Goal: Navigation & Orientation: Find specific page/section

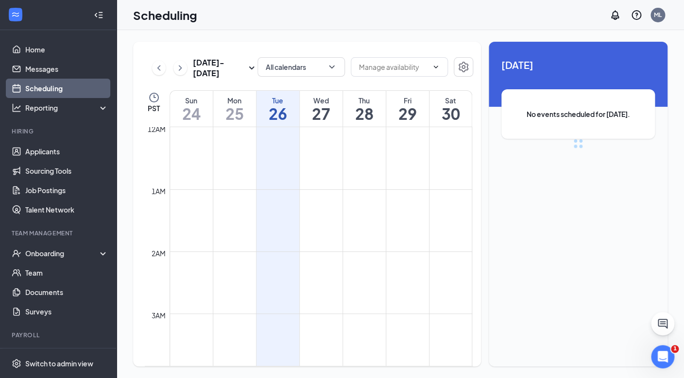
scroll to position [477, 0]
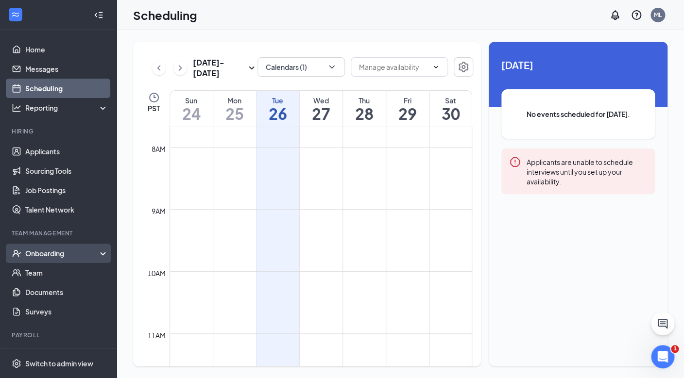
click at [41, 252] on div "Onboarding" at bounding box center [62, 254] width 75 height 10
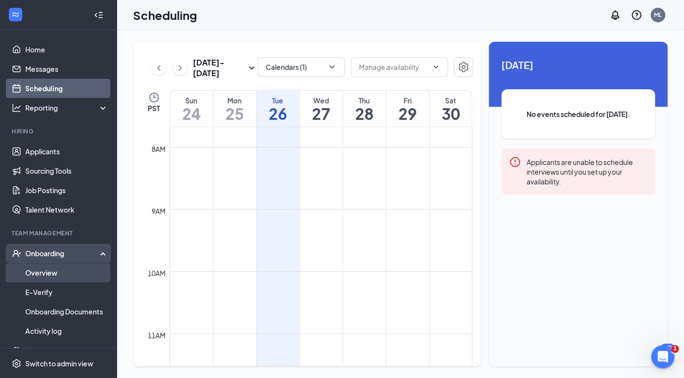
click at [38, 275] on link "Overview" at bounding box center [66, 272] width 83 height 19
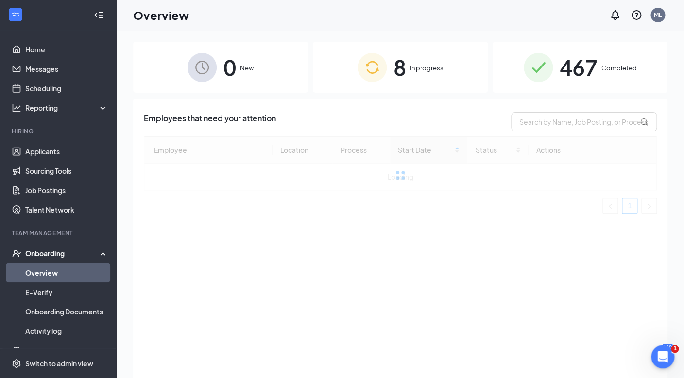
click at [92, 256] on div "Onboarding" at bounding box center [62, 254] width 75 height 10
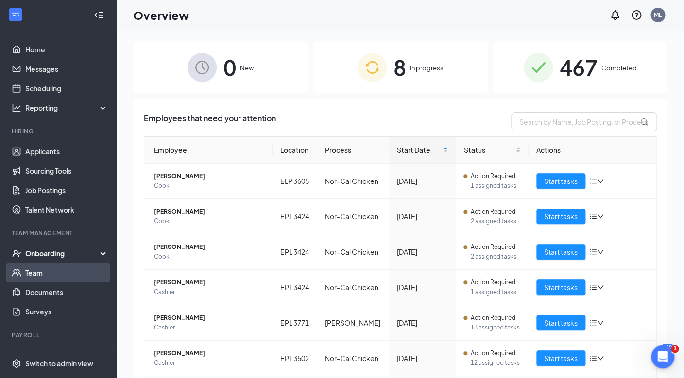
click at [39, 279] on link "Team" at bounding box center [66, 272] width 83 height 19
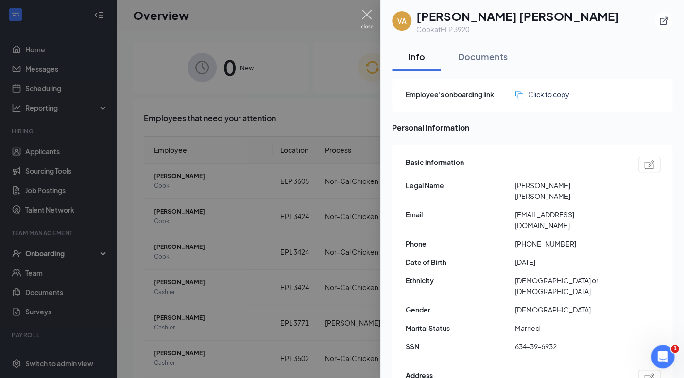
click at [368, 15] on img at bounding box center [367, 19] width 12 height 19
